Goal: Task Accomplishment & Management: Manage account settings

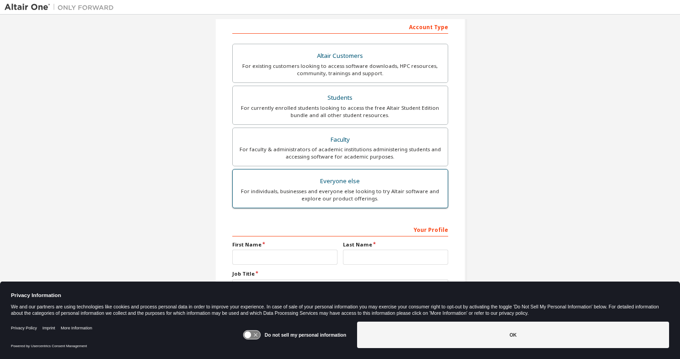
scroll to position [143, 0]
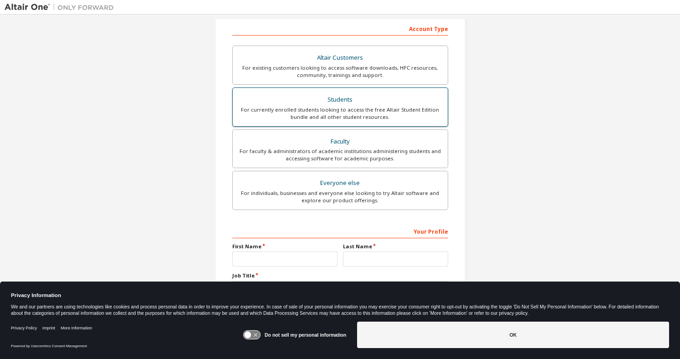
click at [358, 113] on div "For currently enrolled students looking to access the free Altair Student Editi…" at bounding box center [340, 113] width 204 height 15
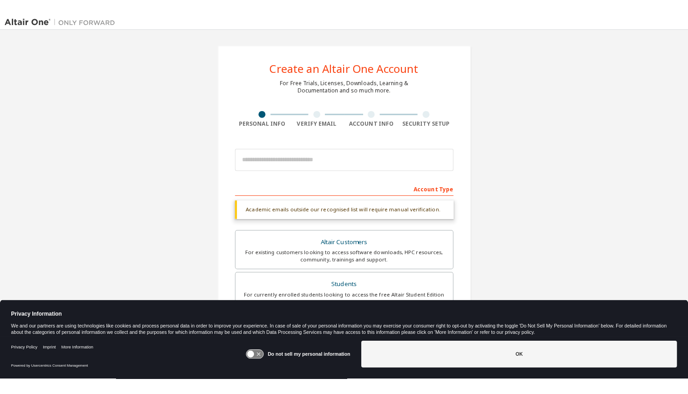
scroll to position [0, 0]
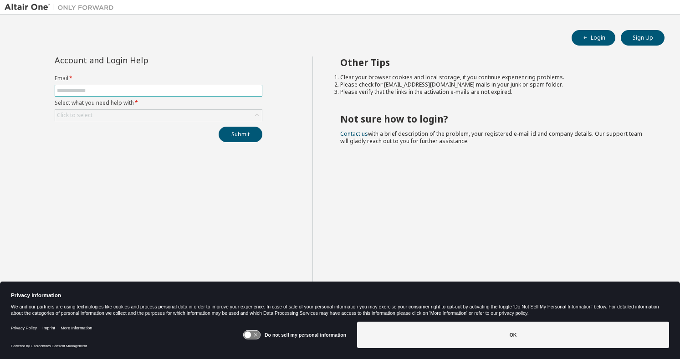
click at [169, 89] on input "text" at bounding box center [158, 90] width 203 height 7
paste input "**********"
type input "**********"
click at [171, 114] on div "Click to select" at bounding box center [158, 115] width 207 height 11
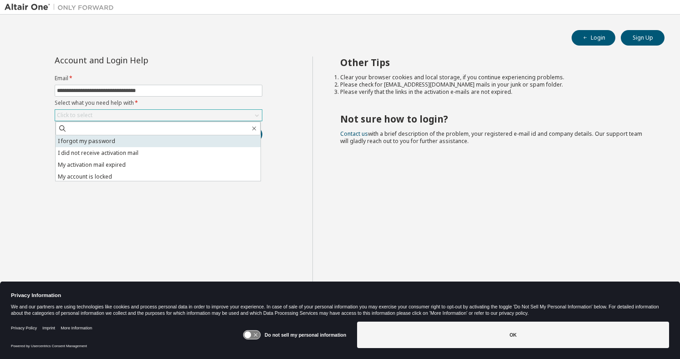
click at [158, 143] on li "I forgot my password" at bounding box center [158, 141] width 205 height 12
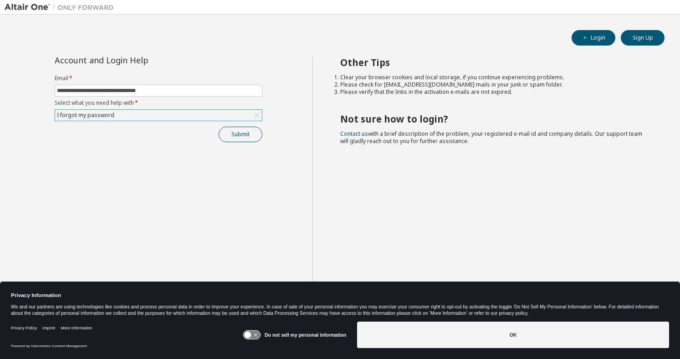
click at [245, 133] on button "Submit" at bounding box center [241, 134] width 44 height 15
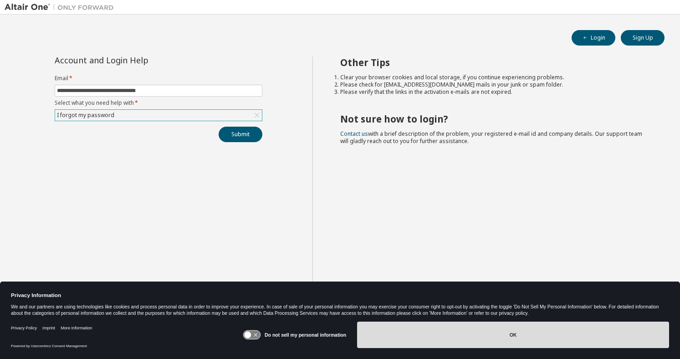
click at [452, 342] on button "OK" at bounding box center [513, 334] width 312 height 26
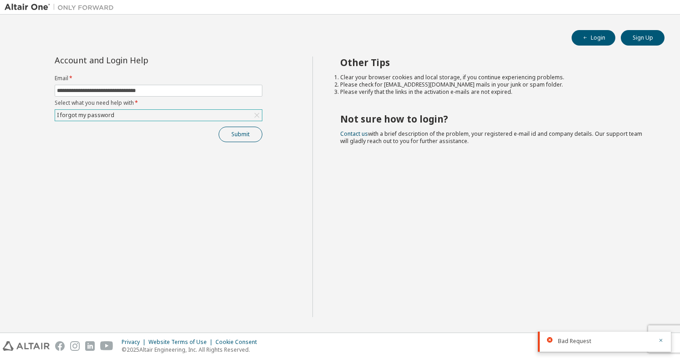
click at [240, 131] on button "Submit" at bounding box center [241, 134] width 44 height 15
click at [240, 130] on button "Submit" at bounding box center [241, 134] width 44 height 15
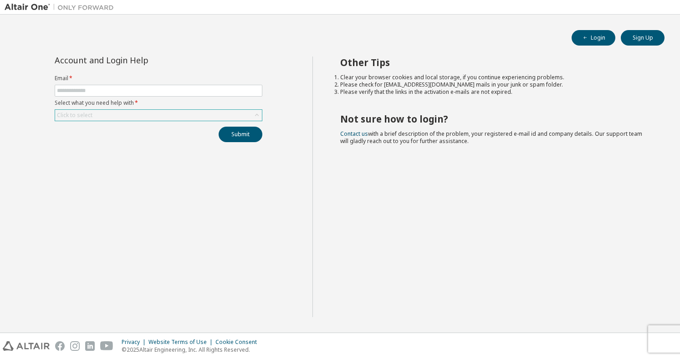
click at [190, 113] on div "Click to select" at bounding box center [158, 115] width 207 height 11
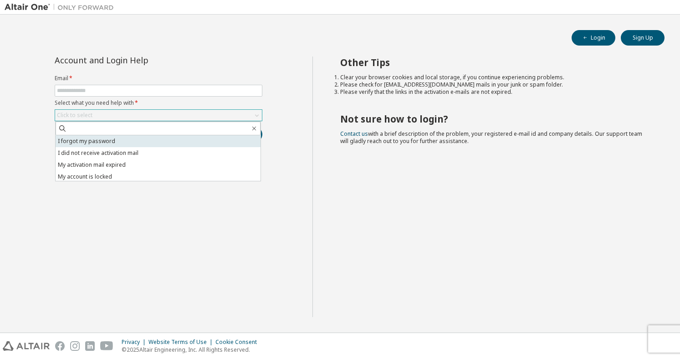
click at [177, 140] on li "I forgot my password" at bounding box center [158, 141] width 205 height 12
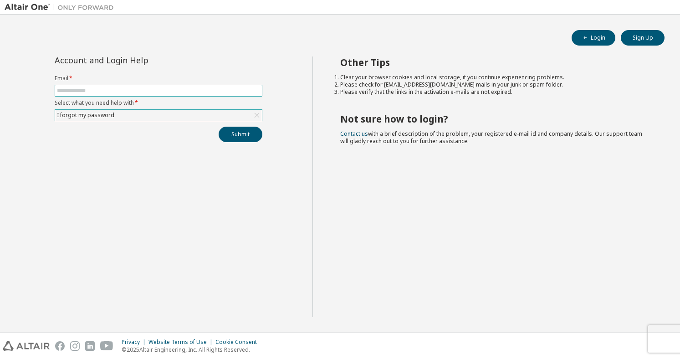
click at [175, 94] on input "text" at bounding box center [158, 90] width 203 height 7
paste input "**********"
type input "**********"
click at [230, 135] on button "Submit" at bounding box center [241, 134] width 44 height 15
click at [662, 342] on icon "button" at bounding box center [660, 339] width 5 height 5
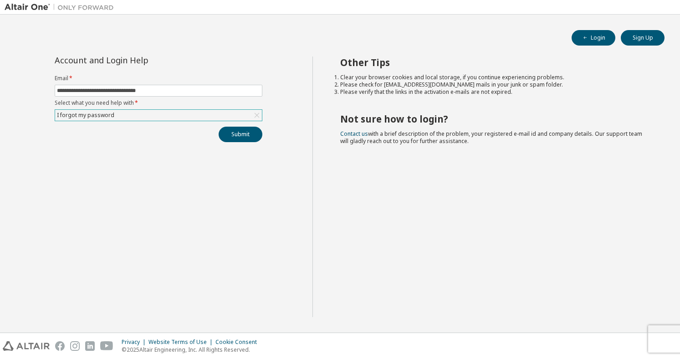
click at [662, 333] on div "Privacy Website Terms of Use Cookie Consent © 2025 Altair Engineering, Inc. All…" at bounding box center [340, 346] width 680 height 26
click at [660, 338] on div "Privacy Website Terms of Use Cookie Consent © 2025 Altair Engineering, Inc. All…" at bounding box center [340, 346] width 680 height 26
click at [659, 344] on div "Privacy Website Terms of Use Cookie Consent © 2025 Altair Engineering, Inc. All…" at bounding box center [340, 346] width 680 height 26
click at [653, 344] on div "Privacy Website Terms of Use Cookie Consent © 2025 Altair Engineering, Inc. All…" at bounding box center [340, 346] width 680 height 26
click at [658, 333] on div "Privacy Website Terms of Use Cookie Consent © 2025 Altair Engineering, Inc. All…" at bounding box center [340, 346] width 680 height 26
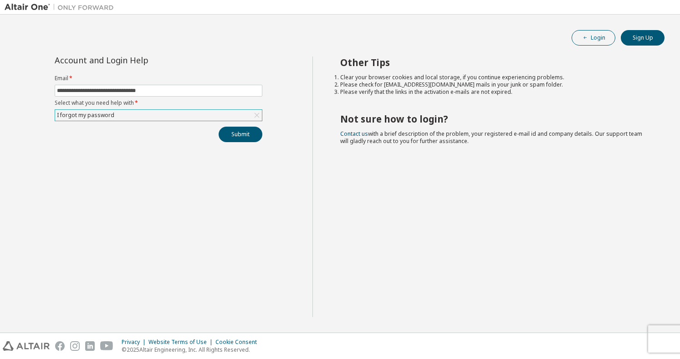
click at [583, 40] on icon "button" at bounding box center [584, 37] width 5 height 5
